Goal: Task Accomplishment & Management: Manage account settings

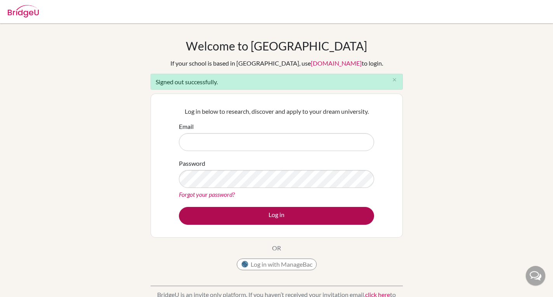
type input "[PERSON_NAME][EMAIL_ADDRESS][DOMAIN_NAME]"
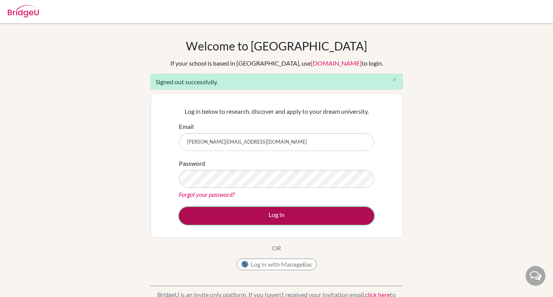
click at [282, 212] on button "Log in" at bounding box center [276, 216] width 195 height 18
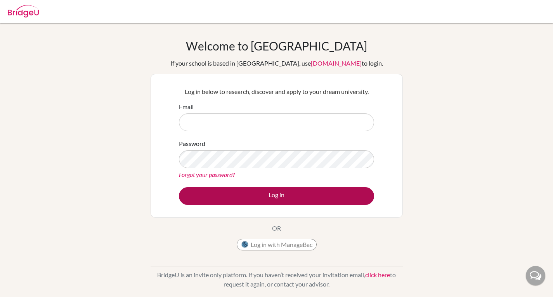
type input "[PERSON_NAME][EMAIL_ADDRESS][DOMAIN_NAME]"
click at [307, 198] on button "Log in" at bounding box center [276, 196] width 195 height 18
